Goal: Complete application form: Complete application form

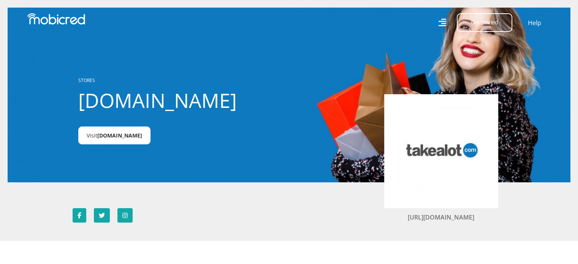
click at [119, 133] on span "Takealot.credit" at bounding box center [119, 135] width 45 height 7
click at [444, 19] on icon at bounding box center [442, 23] width 8 height 8
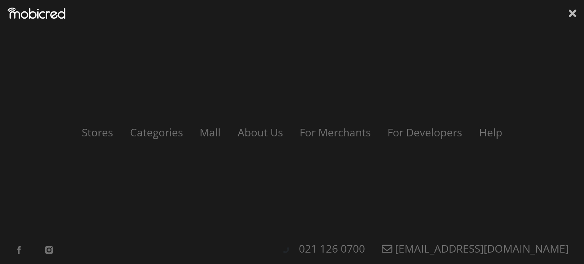
click at [573, 16] on icon at bounding box center [573, 13] width 8 height 11
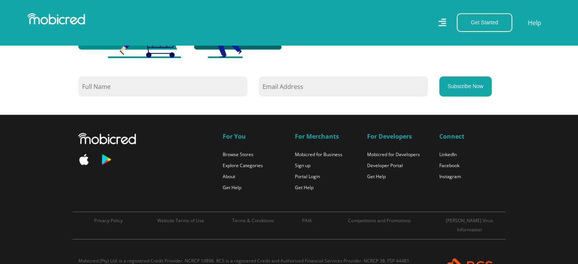
scroll to position [708, 0]
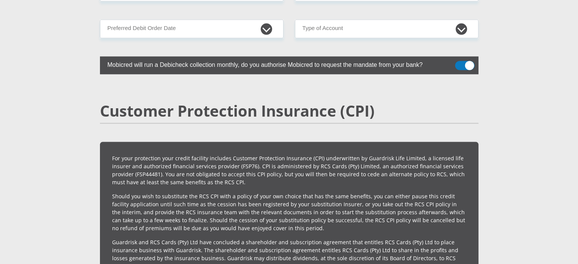
scroll to position [1564, 0]
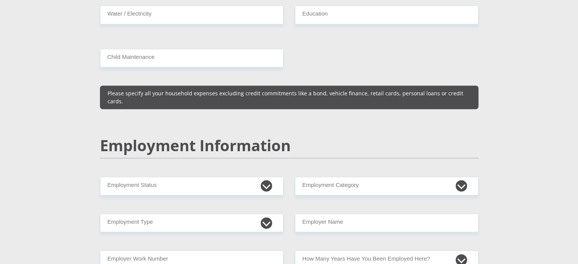
scroll to position [1096, 0]
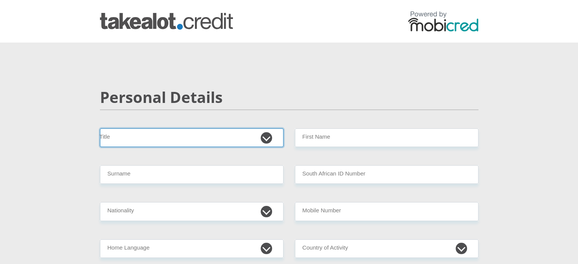
click at [268, 135] on select "Mr Ms Mrs Dr Other" at bounding box center [192, 137] width 184 height 19
select select "Ms"
click at [100, 128] on select "Mr Ms Mrs Dr Other" at bounding box center [192, 137] width 184 height 19
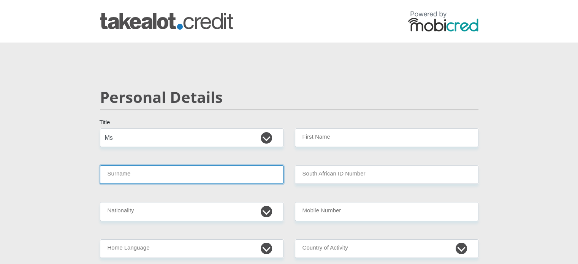
click at [246, 171] on input "Surname" at bounding box center [192, 174] width 184 height 19
type input "Ntampula"
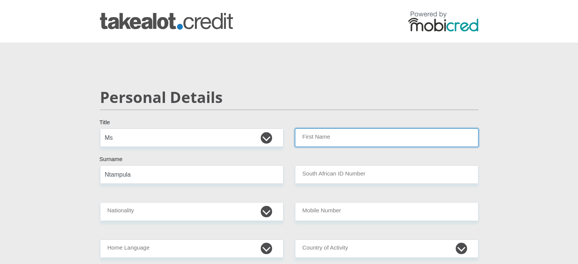
type input "Abongile"
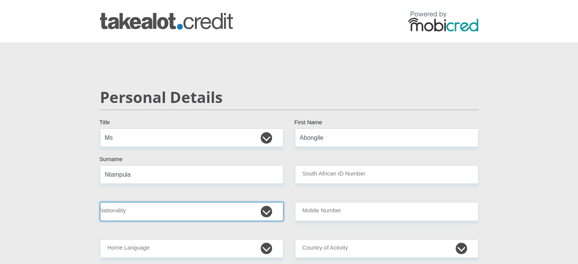
select select "ZAF"
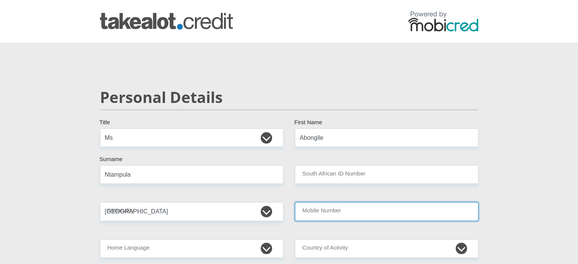
type input "0784856249"
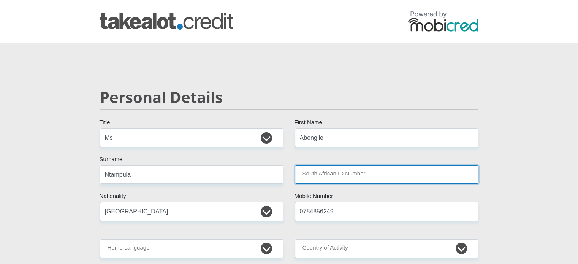
click at [315, 170] on input "South African ID Number" at bounding box center [387, 174] width 184 height 19
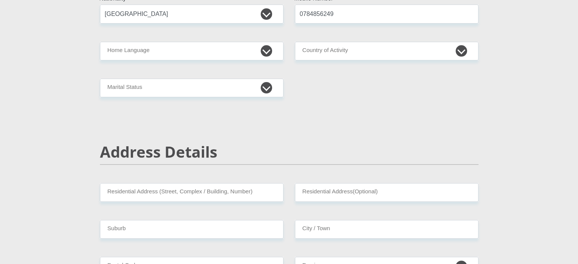
scroll to position [201, 0]
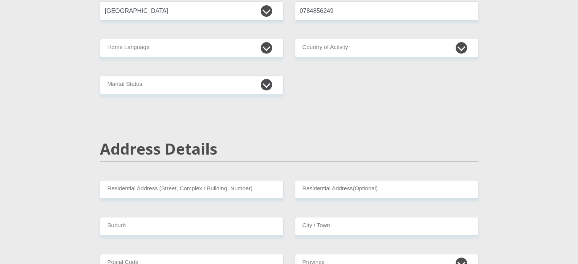
type input "9102211200089"
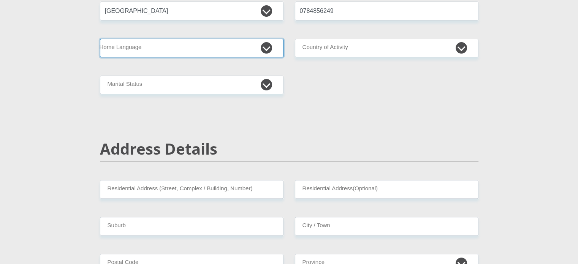
click at [254, 44] on select "Afrikaans English Sepedi South Ndebele Southern Sotho Swati Tsonga Tswana Venda…" at bounding box center [192, 48] width 184 height 19
select select "xho"
click at [100, 39] on select "Afrikaans English Sepedi South Ndebele Southern Sotho Swati Tsonga Tswana Venda…" at bounding box center [192, 48] width 184 height 19
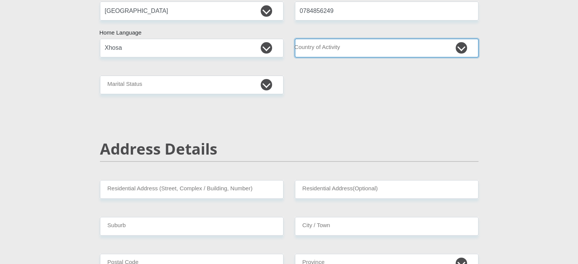
click at [348, 44] on select "South Africa Afghanistan Aland Islands Albania Algeria America Samoa American V…" at bounding box center [387, 48] width 184 height 19
select select "ZAF"
click at [295, 39] on select "South Africa Afghanistan Aland Islands Albania Algeria America Samoa American V…" at bounding box center [387, 48] width 184 height 19
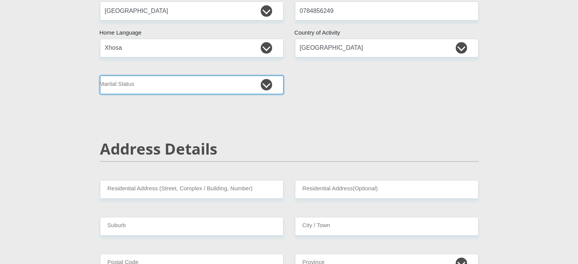
click at [269, 82] on select "Married ANC Single Divorced Widowed Married COP or Customary Law" at bounding box center [192, 85] width 184 height 19
select select "2"
click at [100, 76] on select "Married ANC Single Divorced Widowed Married COP or Customary Law" at bounding box center [192, 85] width 184 height 19
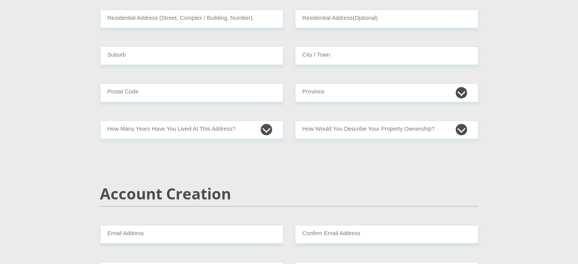
scroll to position [363, 0]
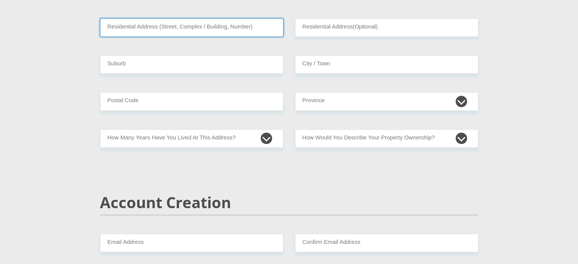
click at [220, 27] on input "Residential Address (Street, Complex / Building, Number)" at bounding box center [192, 27] width 184 height 19
type input "60 Block 4 Summerplace"
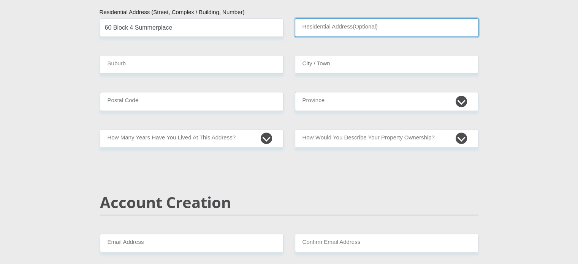
type input "Minstrel Street"
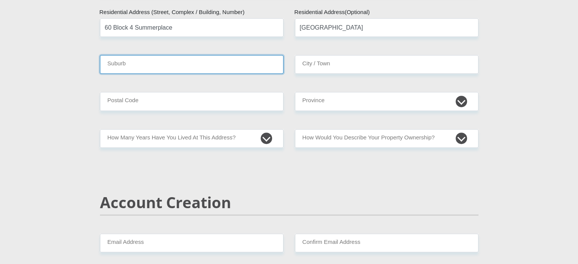
type input "Cape Town"
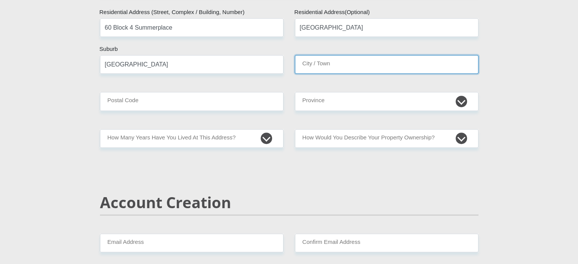
type input "Cape Town"
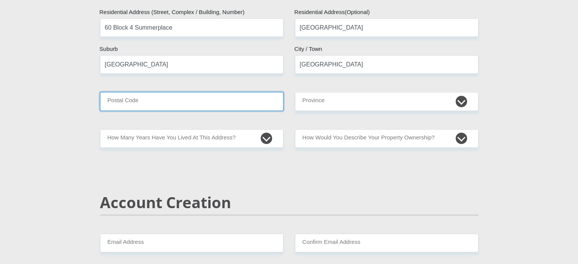
type input "7580"
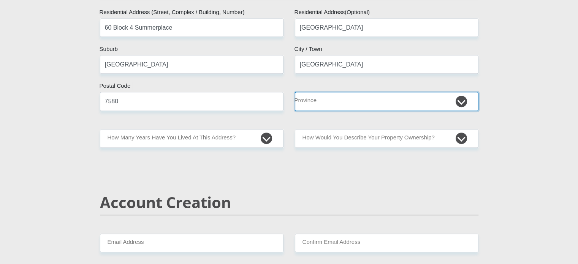
click at [321, 99] on select "Eastern Cape Free State Gauteng KwaZulu-Natal Limpopo Mpumalanga Northern Cape …" at bounding box center [387, 101] width 184 height 19
select select "Western Cape"
click at [295, 92] on select "Eastern Cape Free State Gauteng KwaZulu-Natal Limpopo Mpumalanga Northern Cape …" at bounding box center [387, 101] width 184 height 19
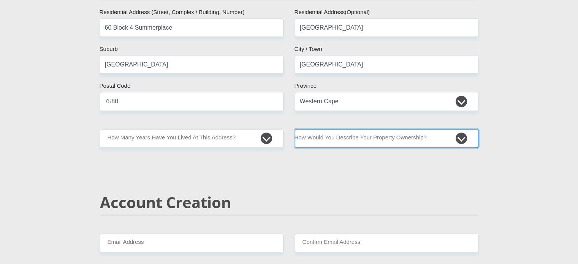
click at [356, 138] on select "Owned Rented Family Owned Company Dwelling" at bounding box center [387, 138] width 184 height 19
select select "Owned"
click at [295, 129] on select "Owned Rented Family Owned Company Dwelling" at bounding box center [387, 138] width 184 height 19
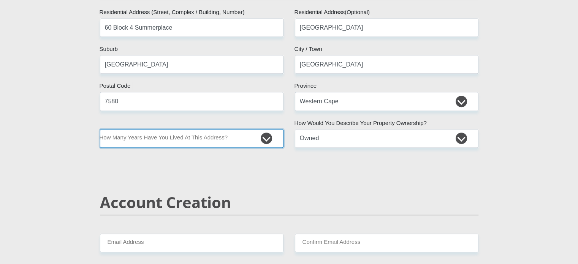
click at [225, 137] on select "less than 1 year 1-3 years 3-5 years 5+ years" at bounding box center [192, 138] width 184 height 19
select select "5"
click at [100, 129] on select "less than 1 year 1-3 years 3-5 years 5+ years" at bounding box center [192, 138] width 184 height 19
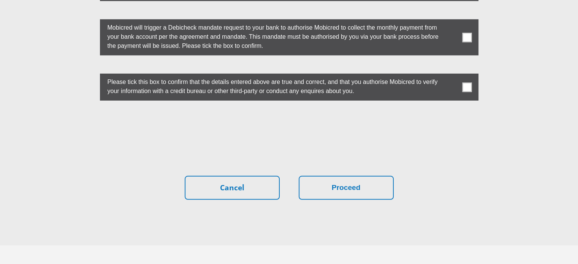
scroll to position [2153, 0]
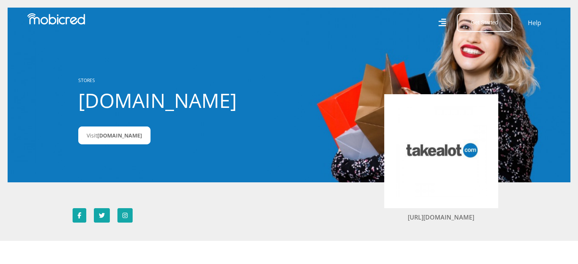
click at [443, 22] on icon at bounding box center [442, 22] width 8 height 11
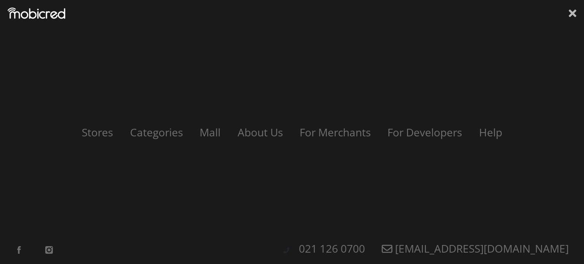
click at [572, 12] on icon at bounding box center [573, 14] width 8 height 8
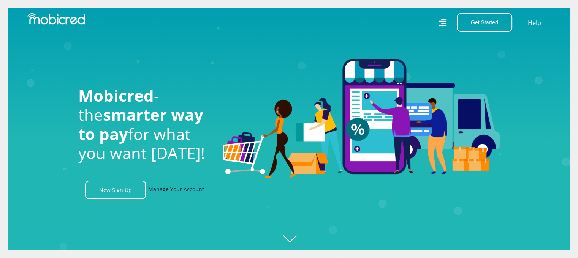
scroll to position [0, 433]
click at [184, 193] on link "Manage Your Account" at bounding box center [176, 190] width 56 height 19
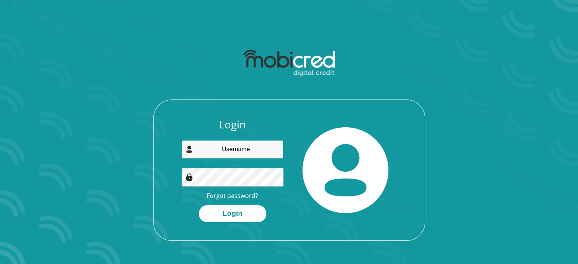
click at [233, 158] on input "email" at bounding box center [233, 149] width 102 height 19
type input "[EMAIL_ADDRESS][DOMAIN_NAME]"
